Goal: Task Accomplishment & Management: Complete application form

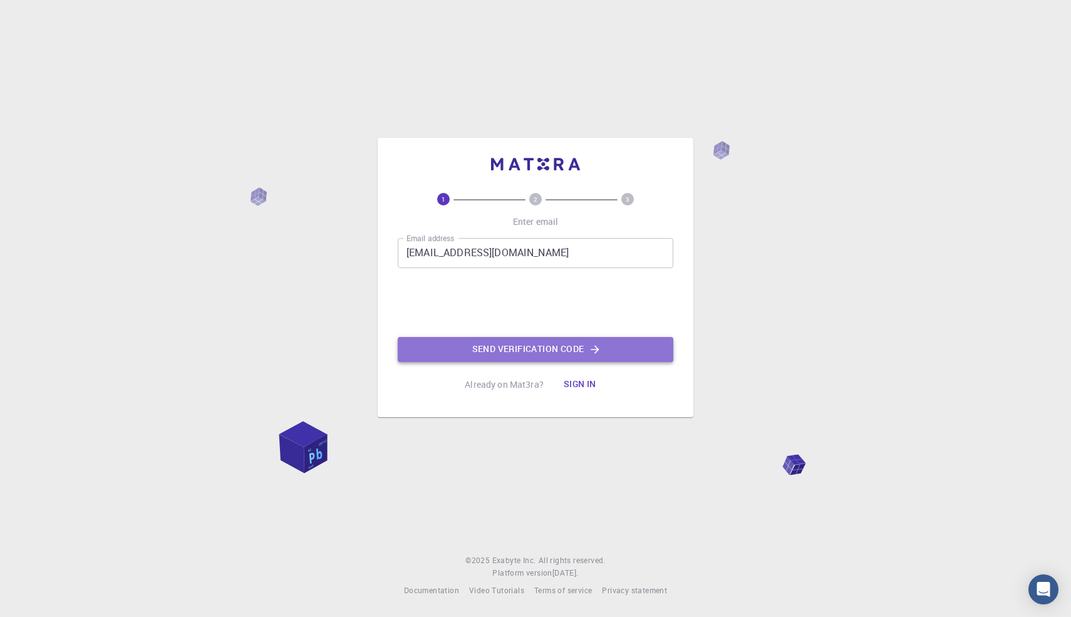
click at [451, 346] on button "Send verification code" at bounding box center [536, 349] width 276 height 25
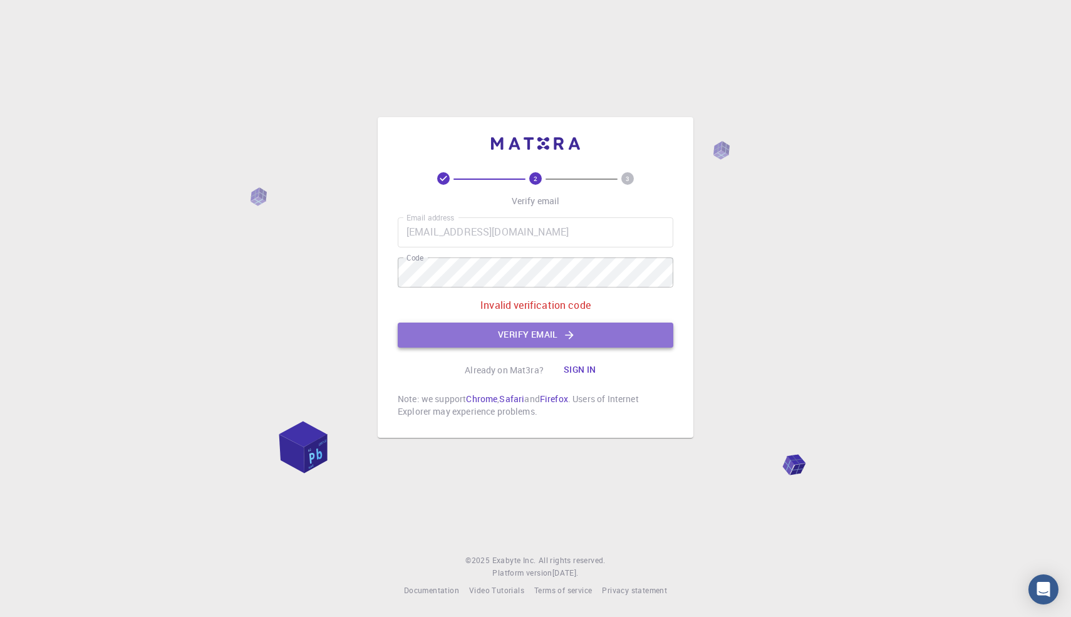
click at [591, 338] on button "Verify email" at bounding box center [536, 335] width 276 height 25
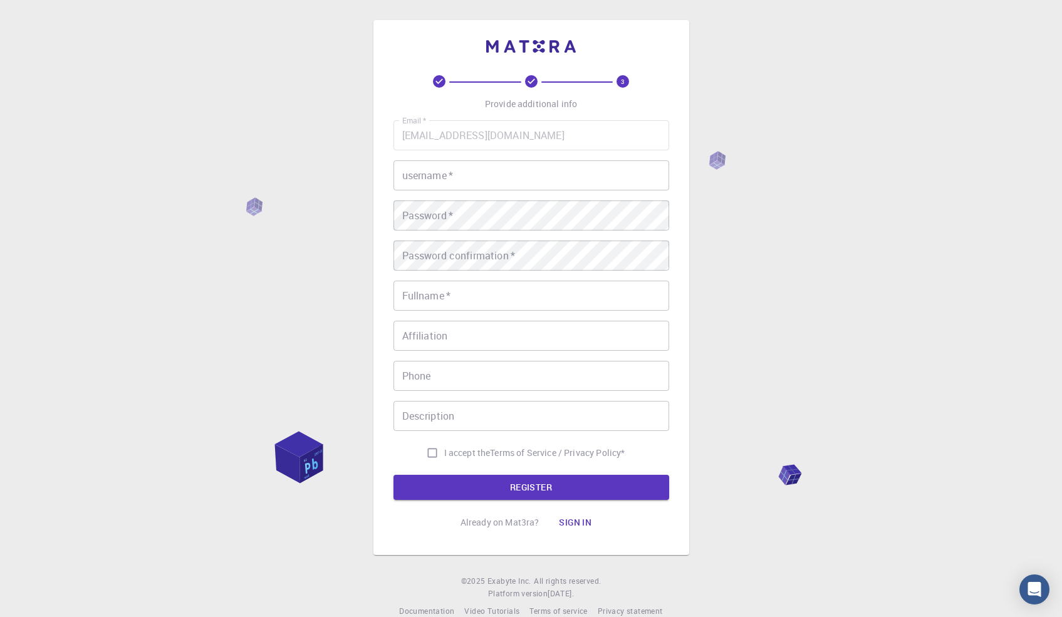
click at [522, 195] on div "Email   * [EMAIL_ADDRESS][DOMAIN_NAME] Email   * username   * username   * Pass…" at bounding box center [531, 292] width 276 height 345
click at [539, 170] on input "username   *" at bounding box center [531, 175] width 276 height 30
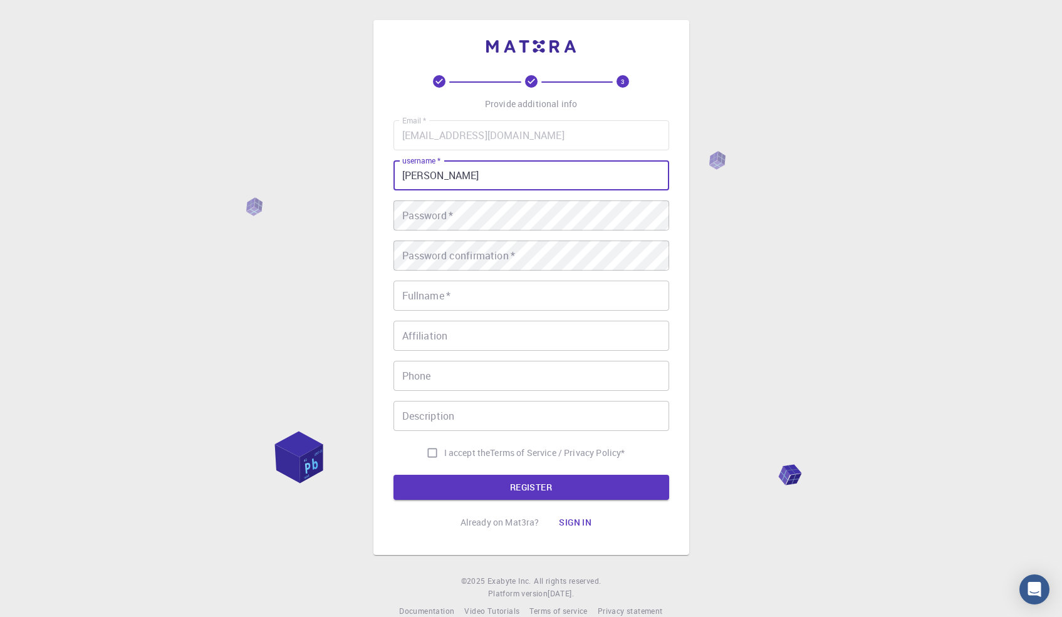
type input "[PERSON_NAME]"
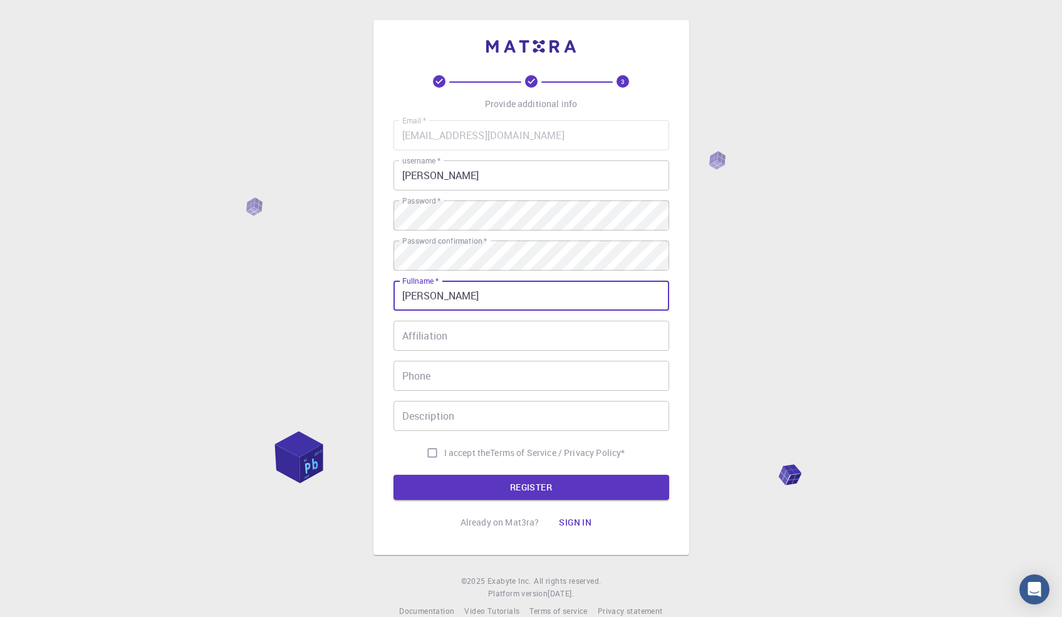
type input "[PERSON_NAME]"
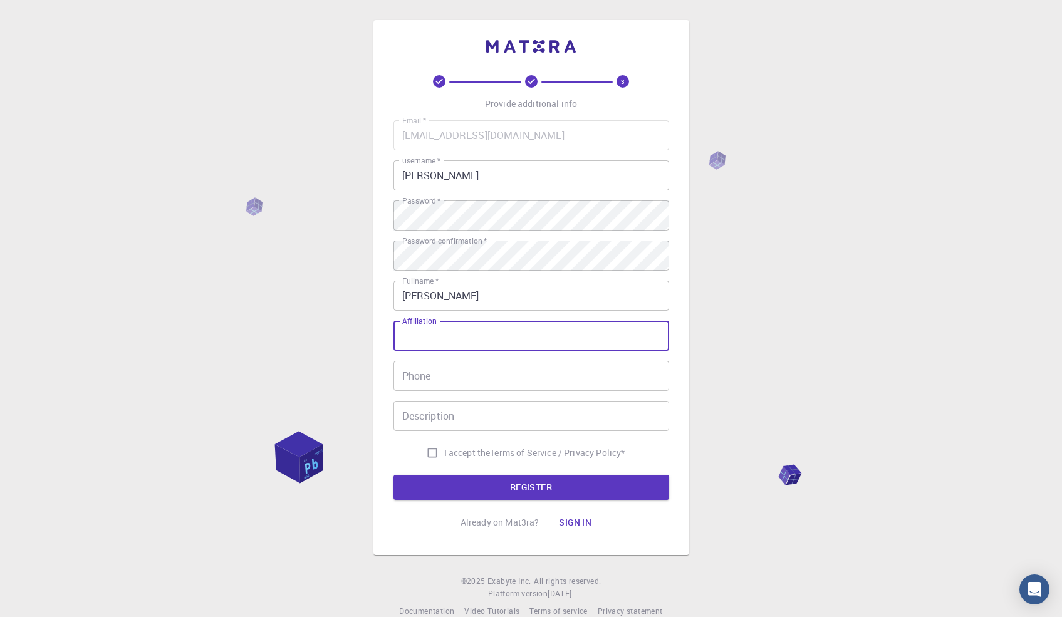
click at [439, 346] on input "Affiliation" at bounding box center [531, 336] width 276 height 30
type input "Graduate"
click at [480, 371] on input "Phone" at bounding box center [531, 376] width 276 height 30
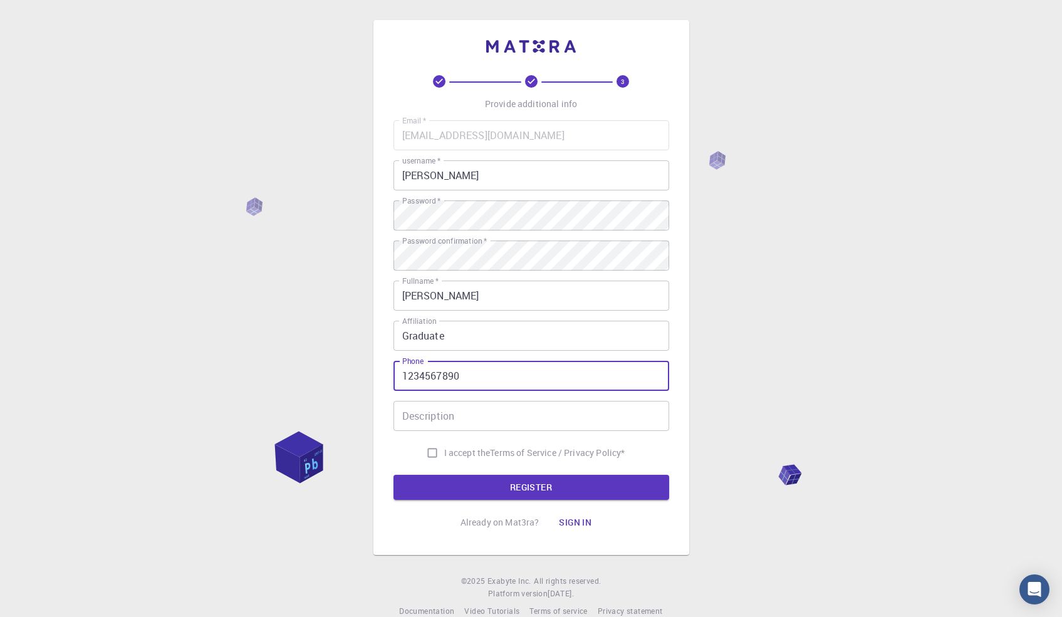
type input "1234567890"
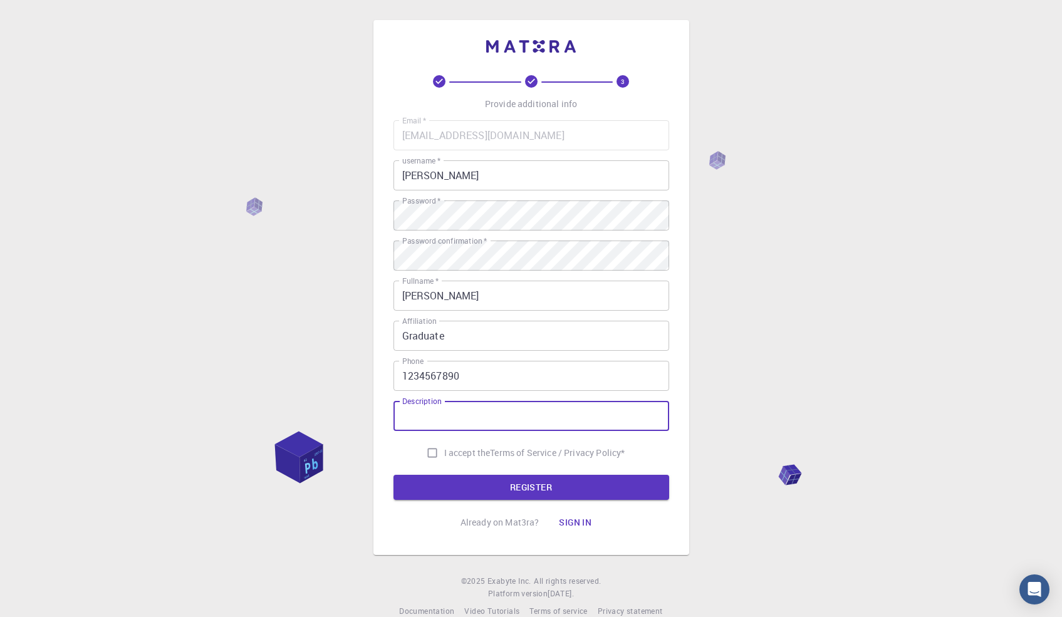
click at [481, 427] on input "Description" at bounding box center [531, 416] width 276 height 30
type input "g"
type input "hmmm... no need to know"
click at [428, 454] on input "I accept the Terms of Service / Privacy Policy *" at bounding box center [432, 453] width 24 height 24
checkbox input "true"
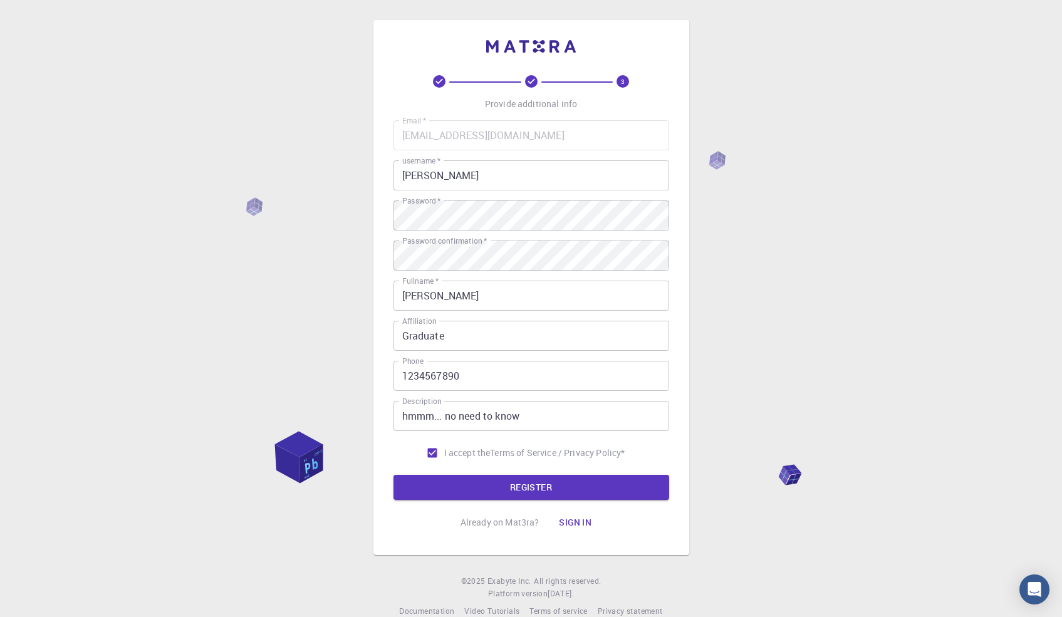
click at [427, 472] on form "Email   * [EMAIL_ADDRESS][DOMAIN_NAME] Email   * username   * [PERSON_NAME] use…" at bounding box center [531, 310] width 276 height 380
click at [430, 484] on button "REGISTER" at bounding box center [531, 487] width 276 height 25
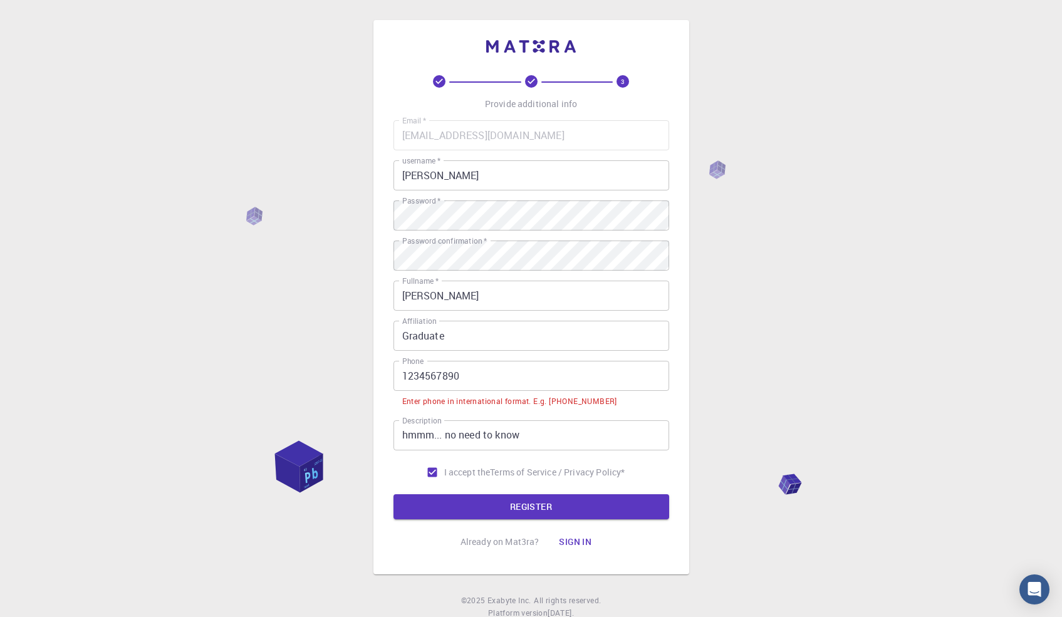
click at [522, 372] on input "1234567890" at bounding box center [531, 376] width 276 height 30
click at [404, 373] on input "1234567890" at bounding box center [531, 376] width 276 height 30
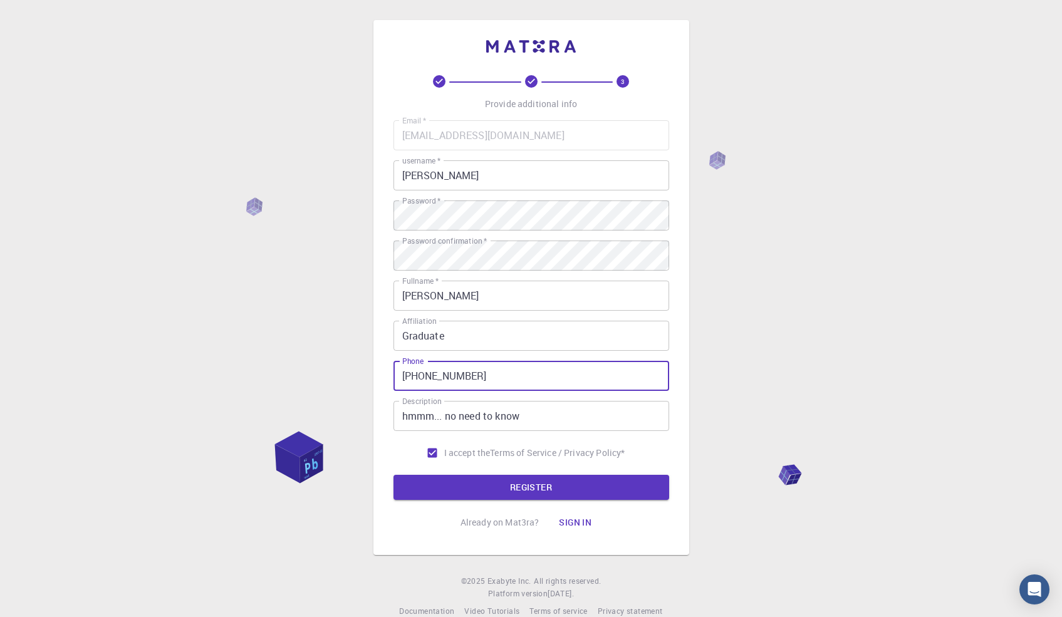
click at [393, 475] on button "REGISTER" at bounding box center [531, 487] width 276 height 25
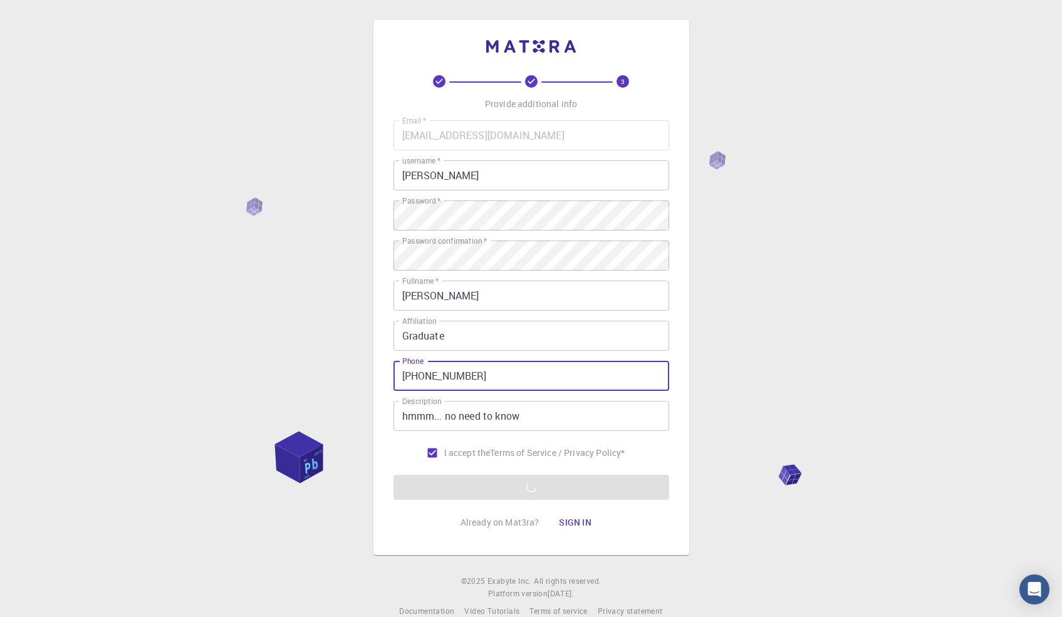
click at [416, 374] on input "[PHONE_NUMBER]" at bounding box center [531, 376] width 276 height 30
type input "+9xx11234567890"
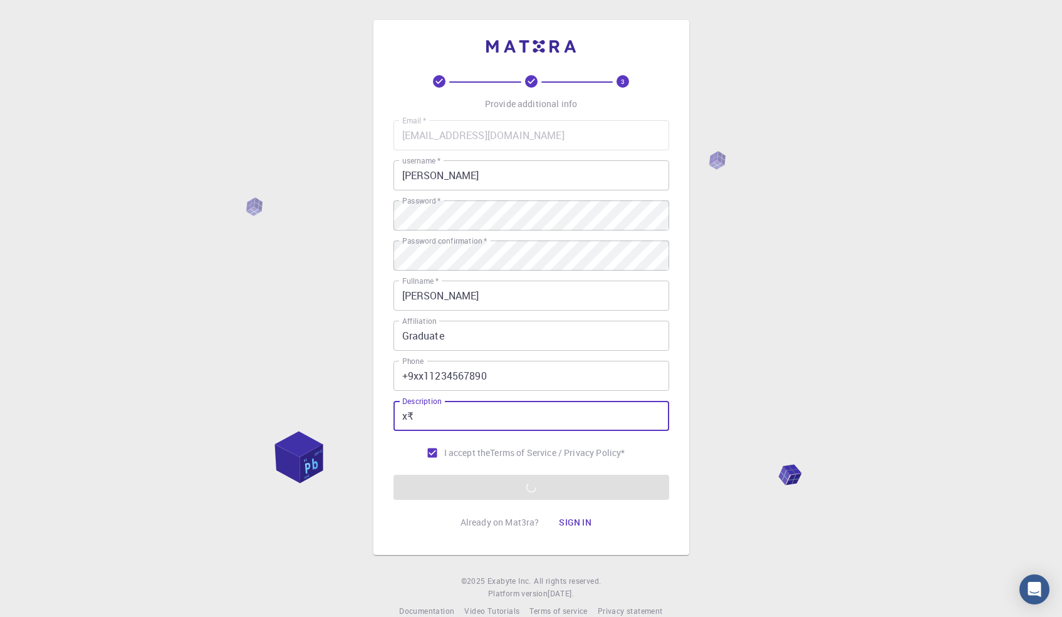
type input "x₹"
drag, startPoint x: 311, startPoint y: 434, endPoint x: 375, endPoint y: 440, distance: 63.5
click at [375, 440] on div "3 Provide additional info Email   * [EMAIL_ADDRESS][DOMAIN_NAME] Email   * user…" at bounding box center [531, 319] width 1062 height 638
